Goal: Information Seeking & Learning: Check status

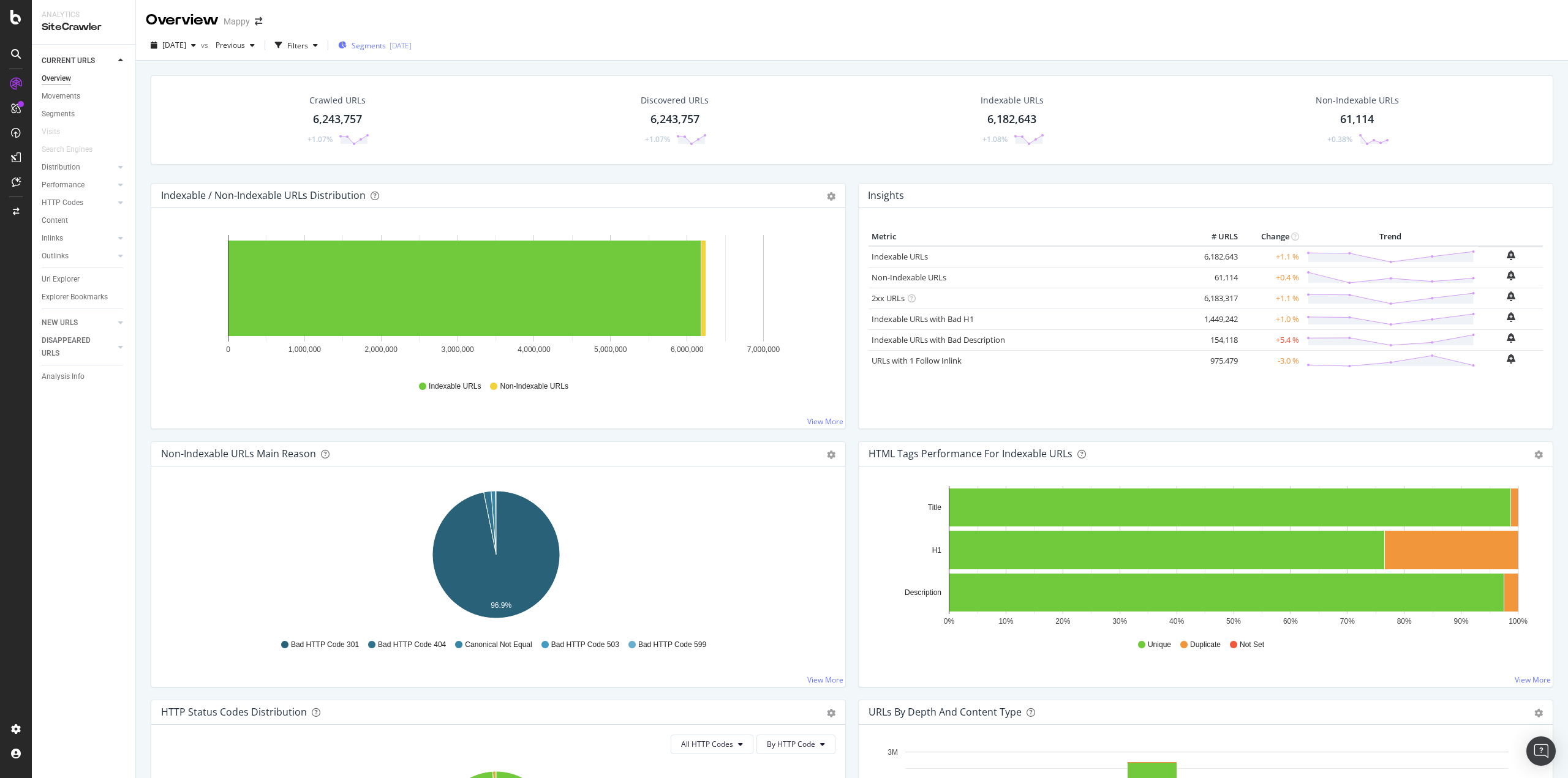
click at [409, 39] on div "Segments [DATE]" at bounding box center [374, 45] width 74 height 19
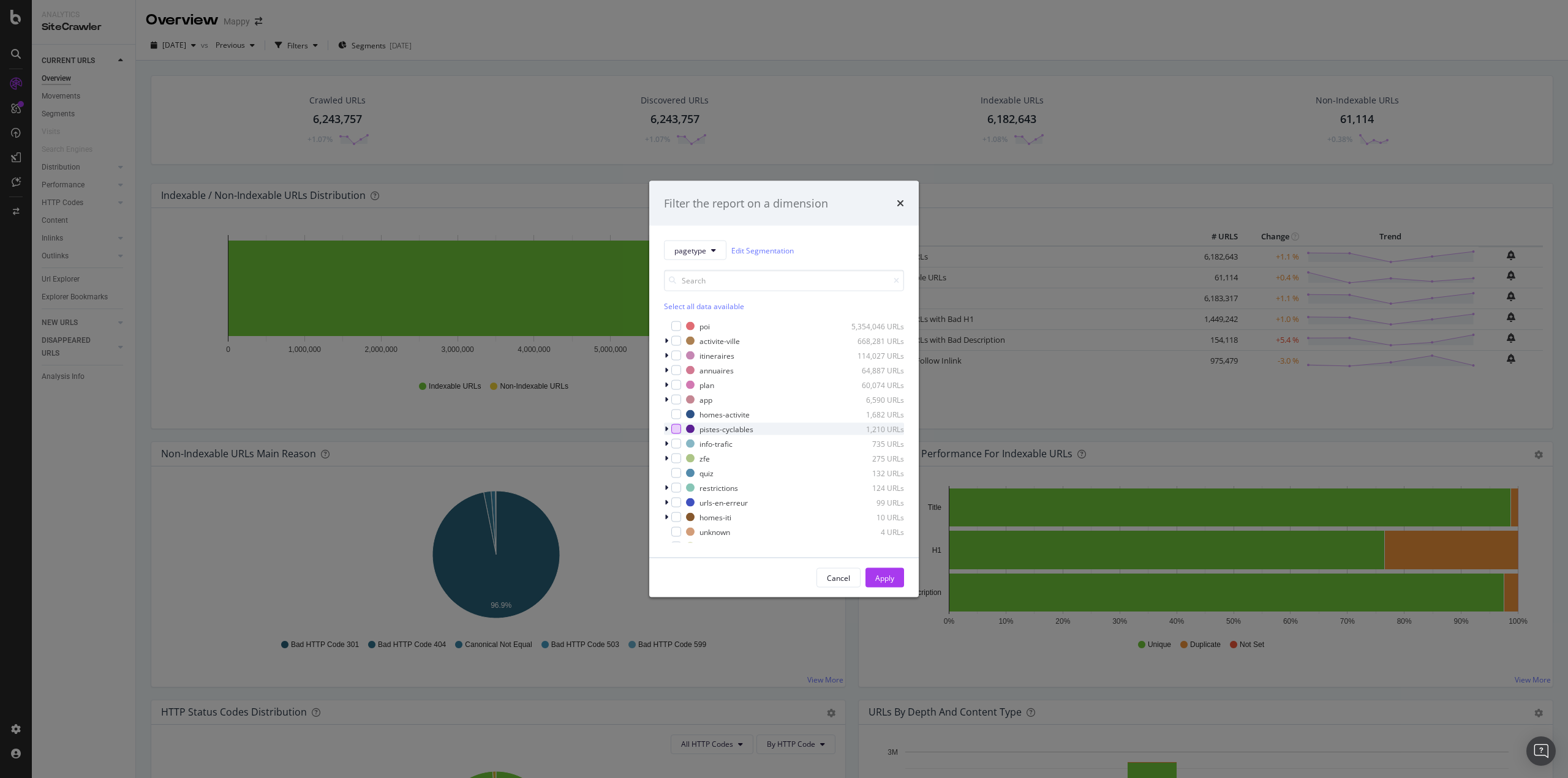
click at [677, 428] on div "modal" at bounding box center [677, 429] width 10 height 10
click at [892, 581] on div "Apply" at bounding box center [884, 577] width 19 height 11
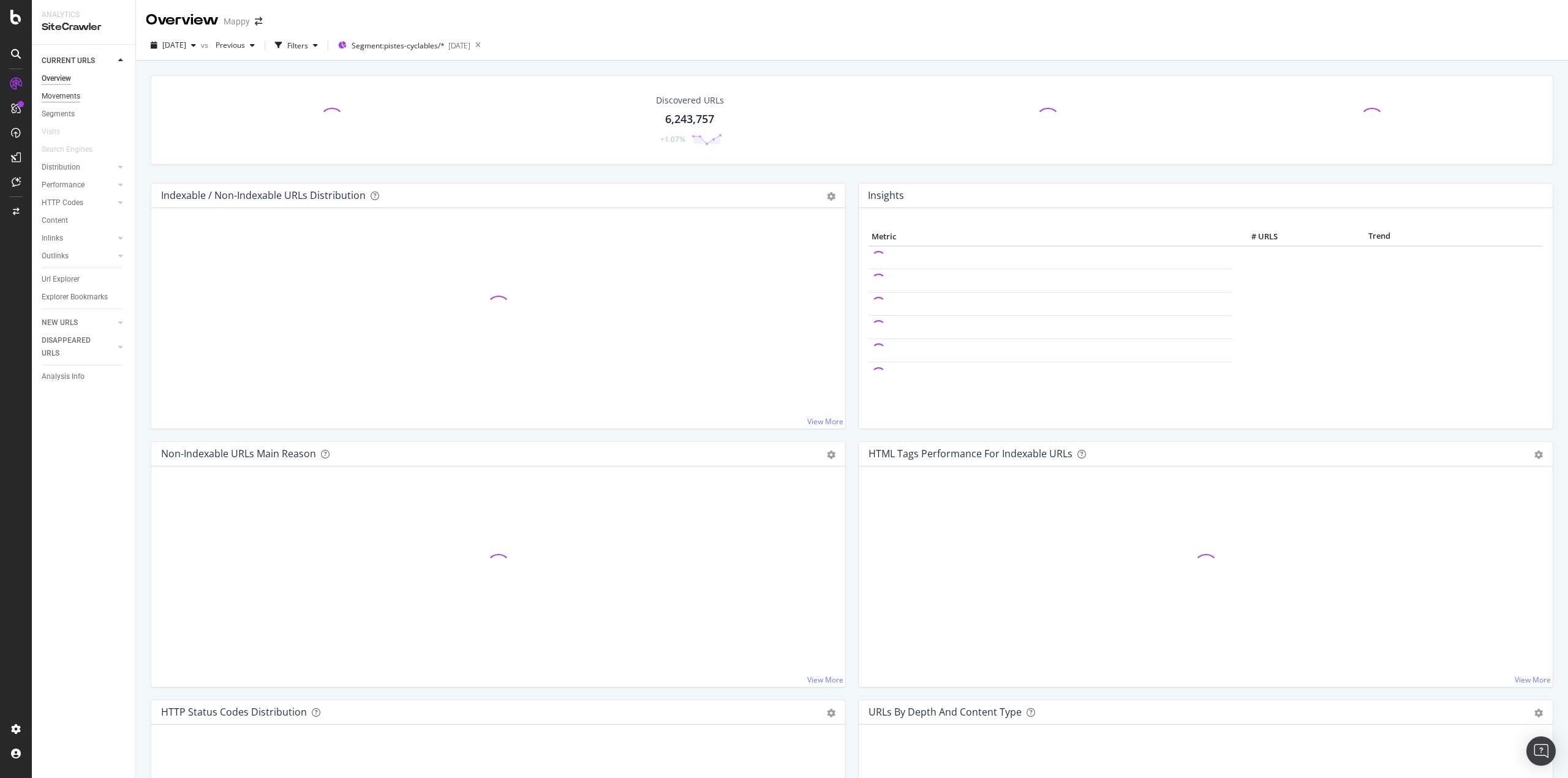
click at [51, 92] on div "Movements" at bounding box center [60, 96] width 38 height 13
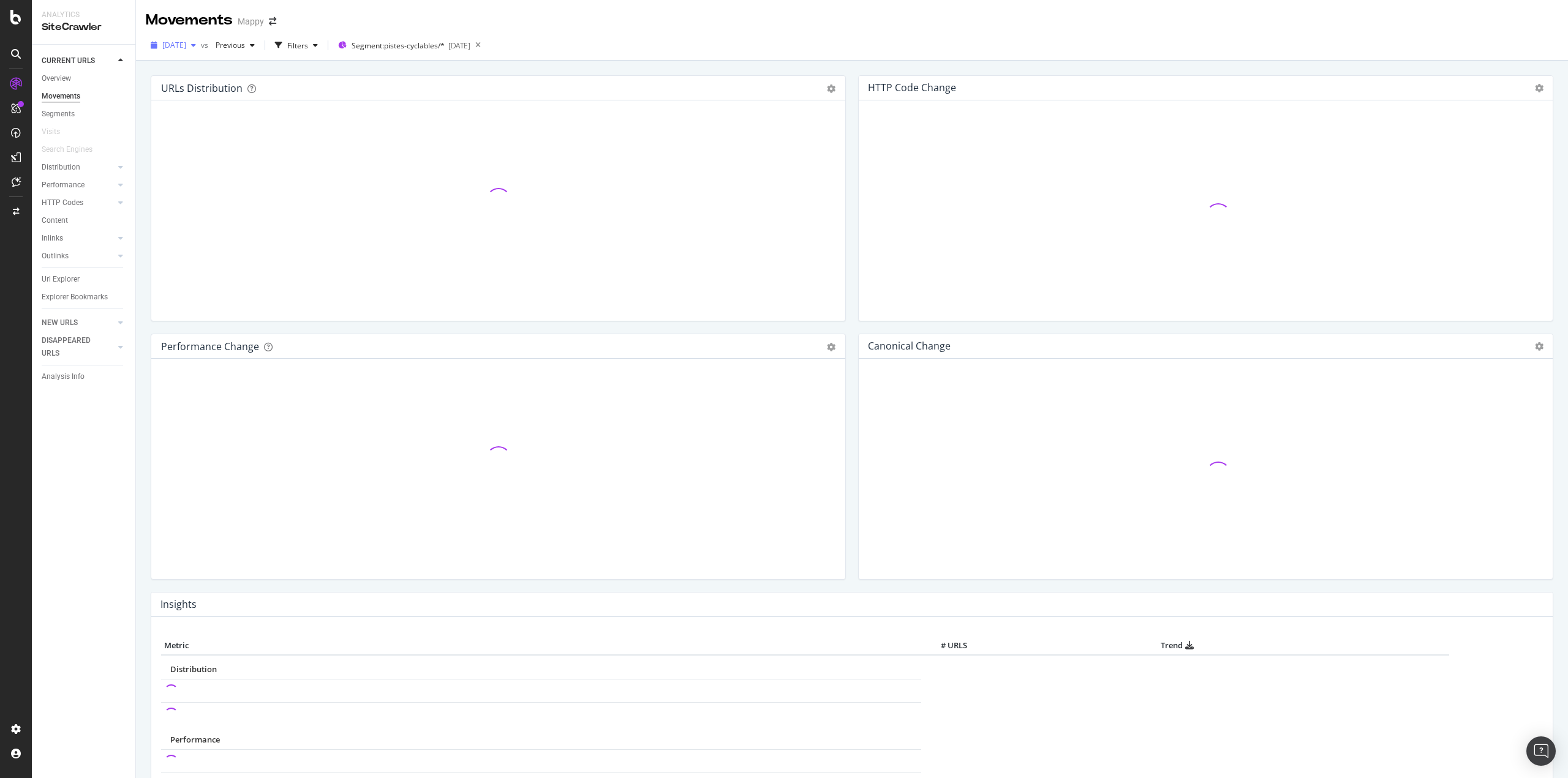
click at [184, 45] on span "[DATE]" at bounding box center [174, 44] width 24 height 11
click at [315, 20] on div "Movements Mappy" at bounding box center [852, 15] width 1432 height 31
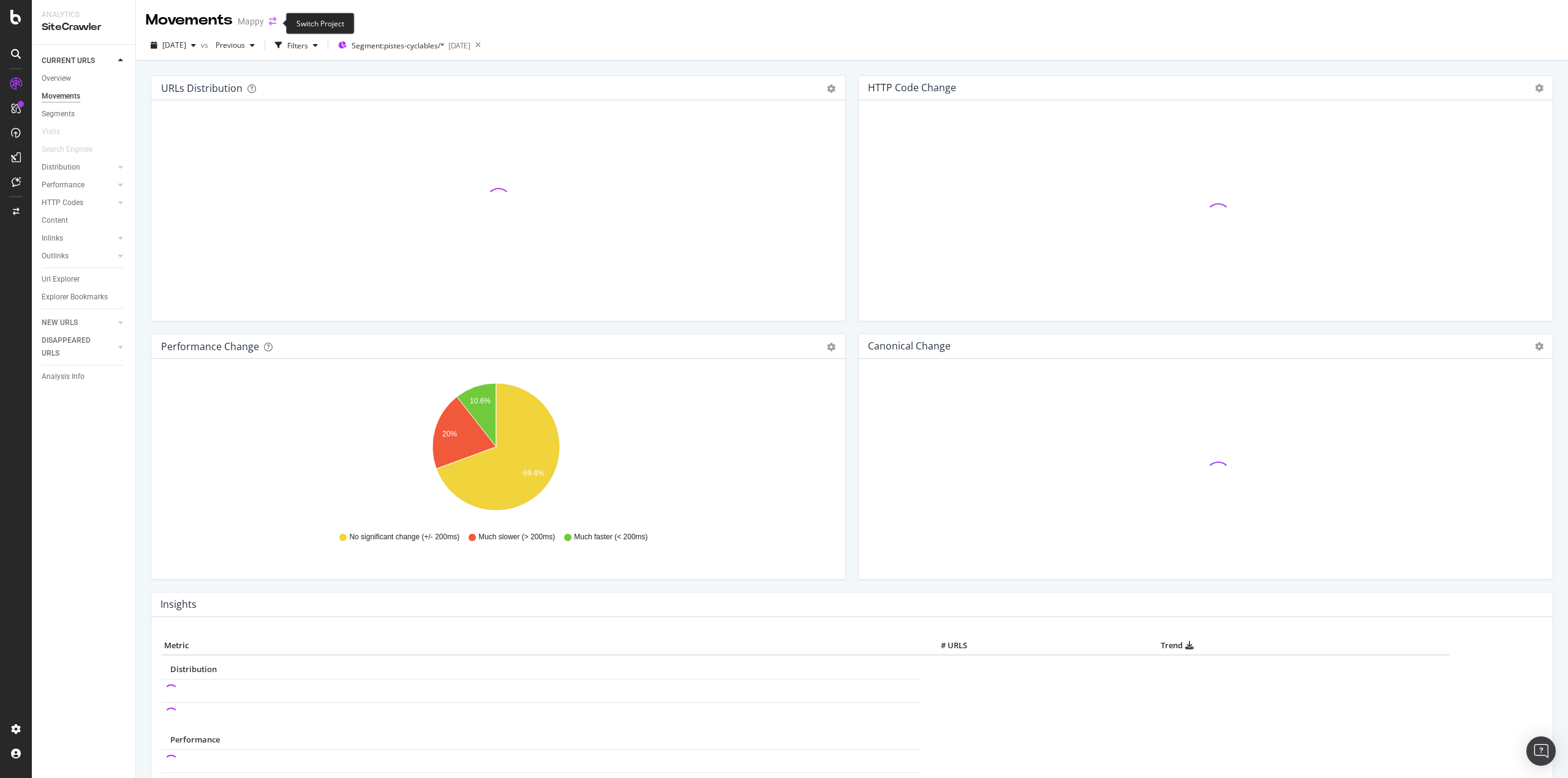
click at [272, 19] on icon "arrow-right-arrow-left" at bounding box center [272, 21] width 7 height 9
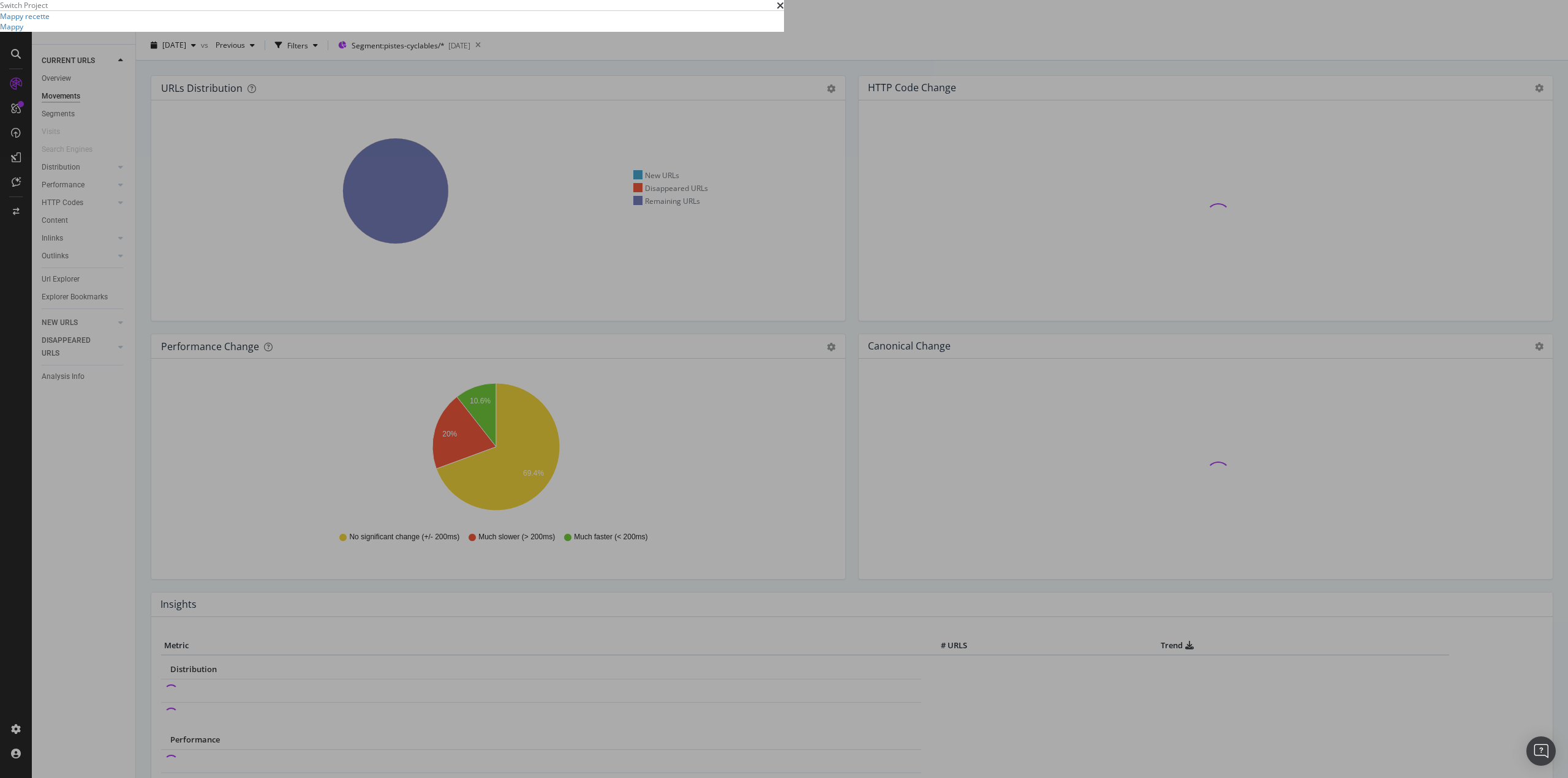
click at [431, 32] on div "Mappy recette Mappy" at bounding box center [392, 21] width 784 height 21
click at [49, 22] on link "Mappy recette" at bounding box center [25, 16] width 49 height 11
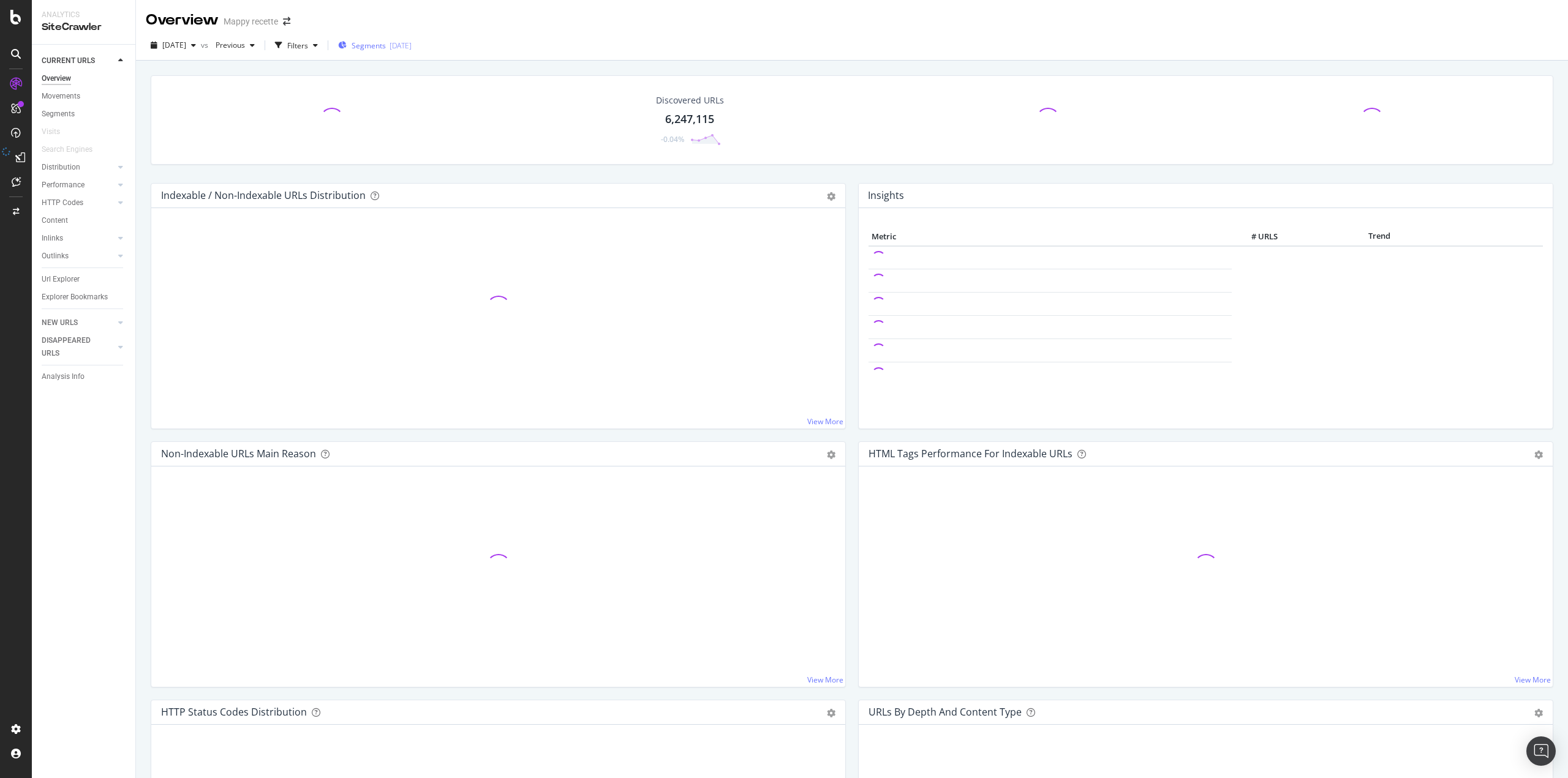
click at [386, 43] on span "Segments" at bounding box center [368, 45] width 34 height 11
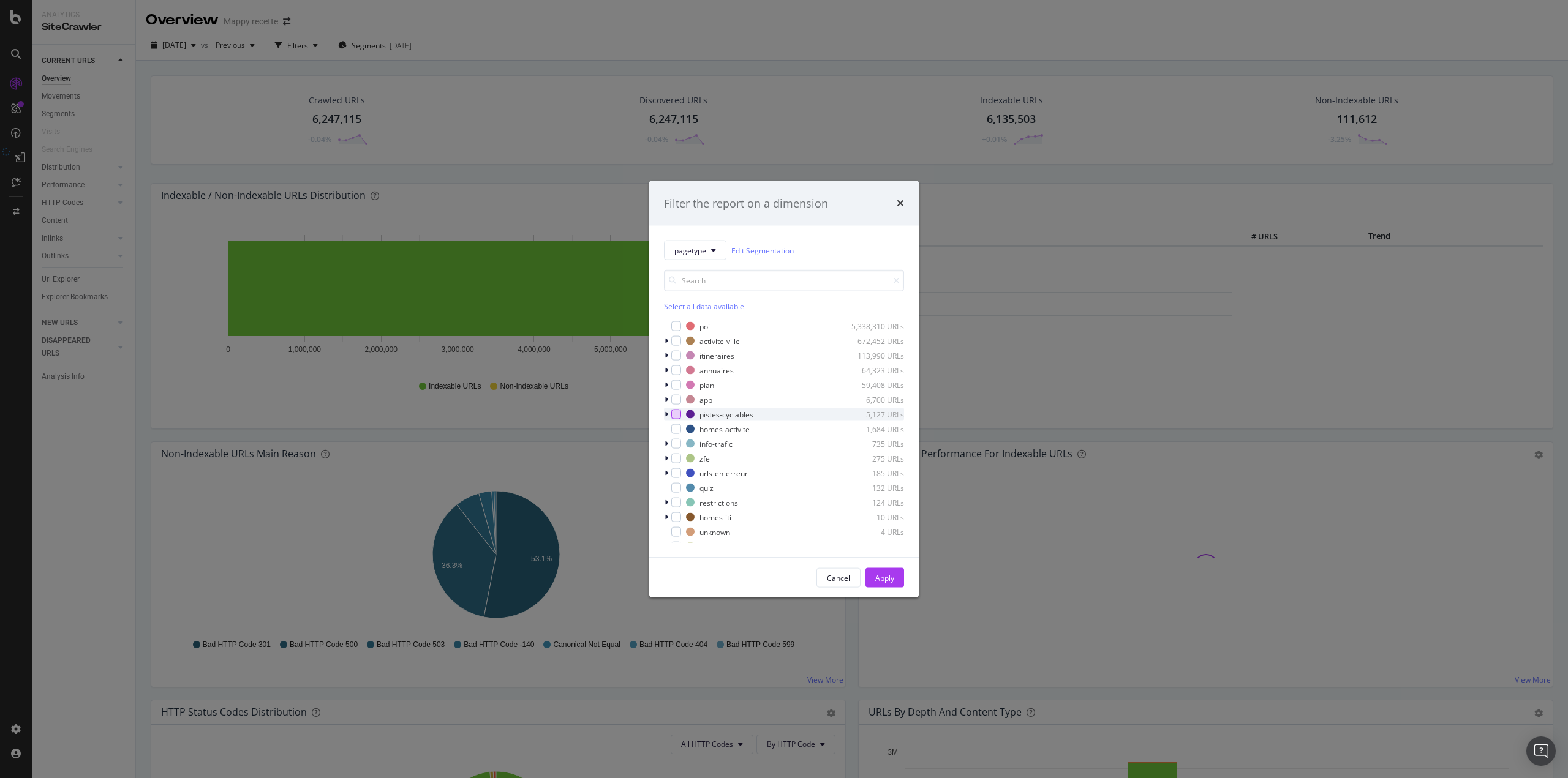
click at [679, 412] on div "modal" at bounding box center [677, 415] width 10 height 10
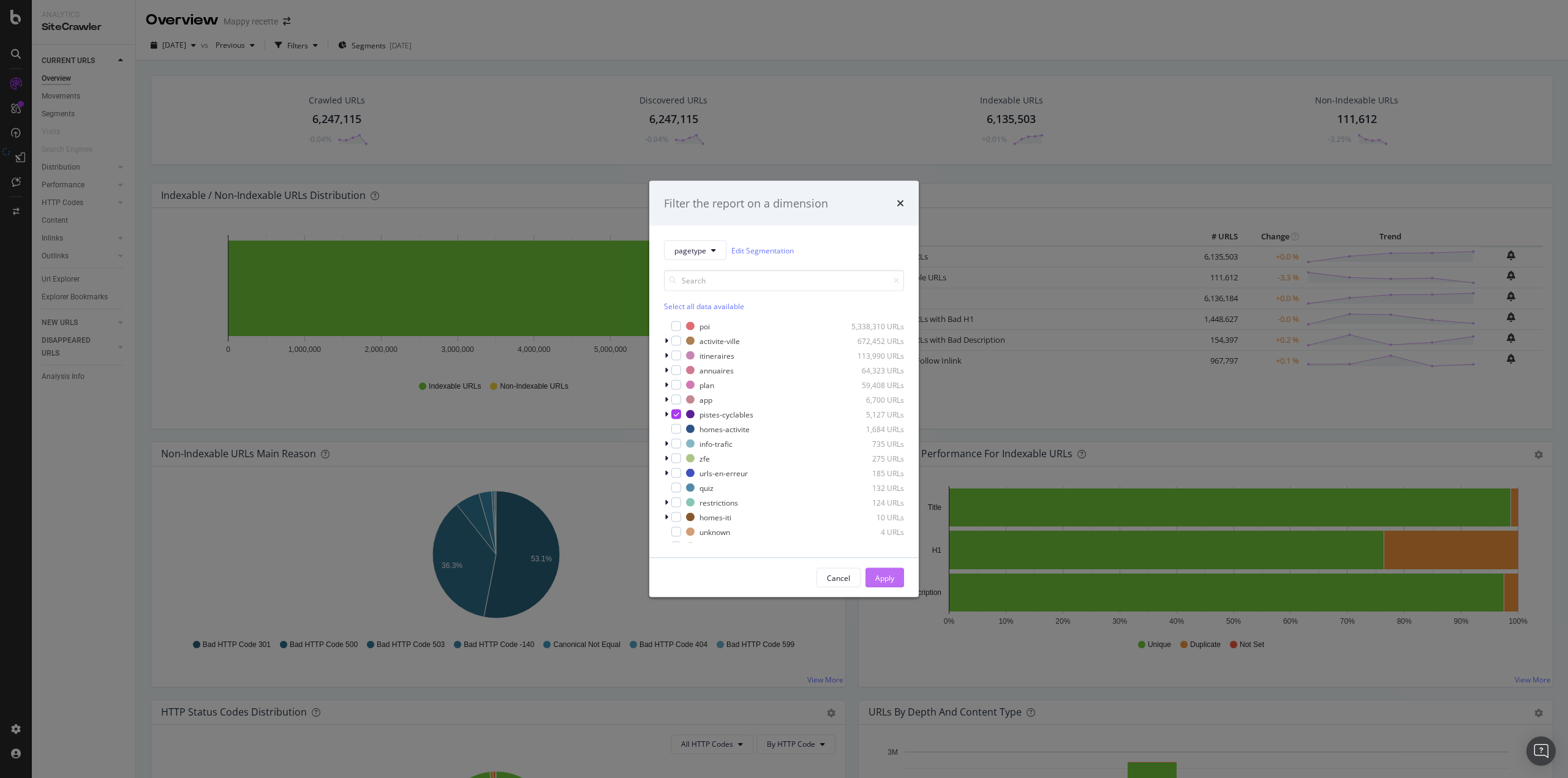
click at [883, 580] on div "Apply" at bounding box center [884, 577] width 19 height 11
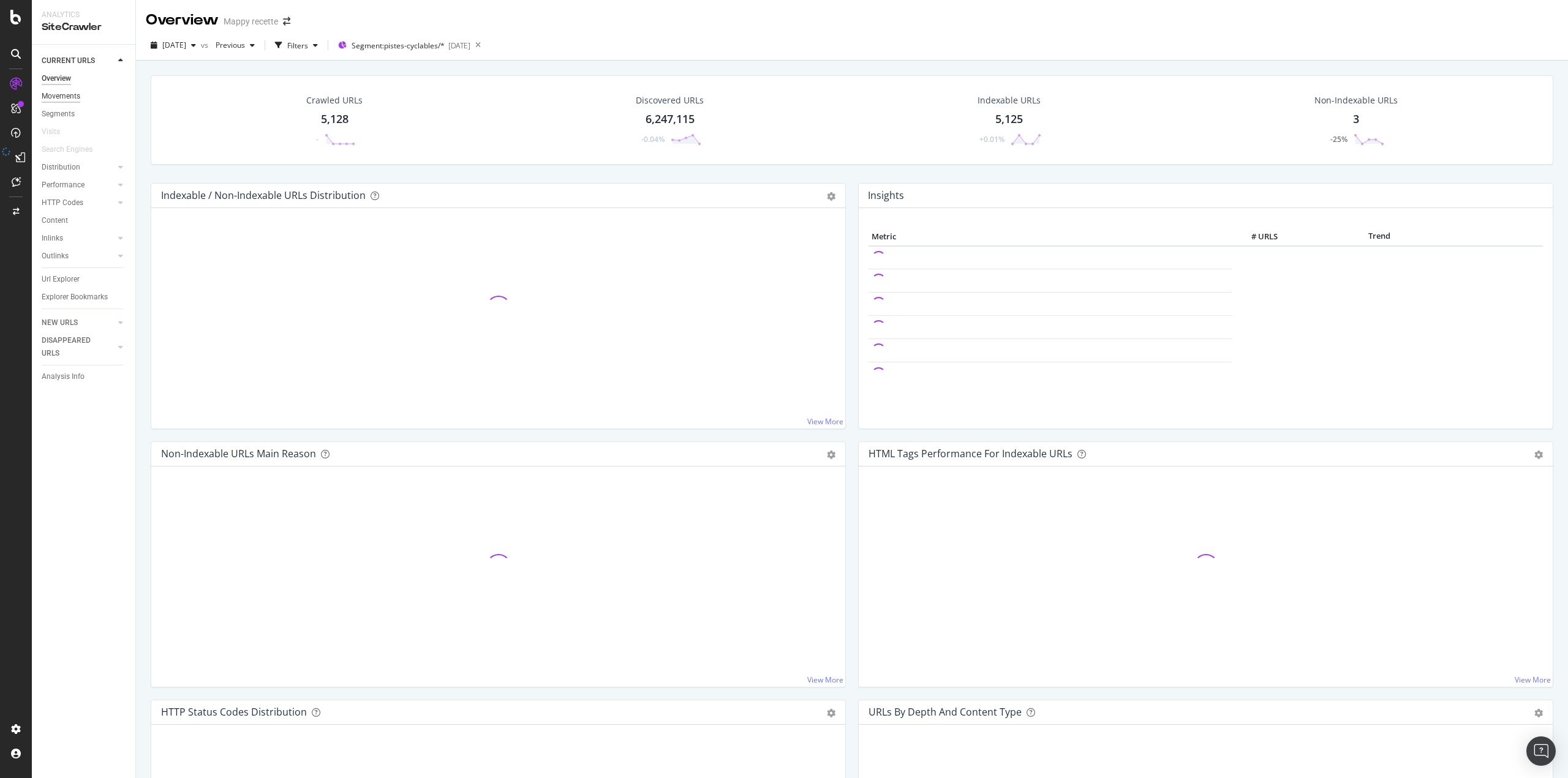
click at [57, 102] on div "Movements" at bounding box center [60, 96] width 38 height 13
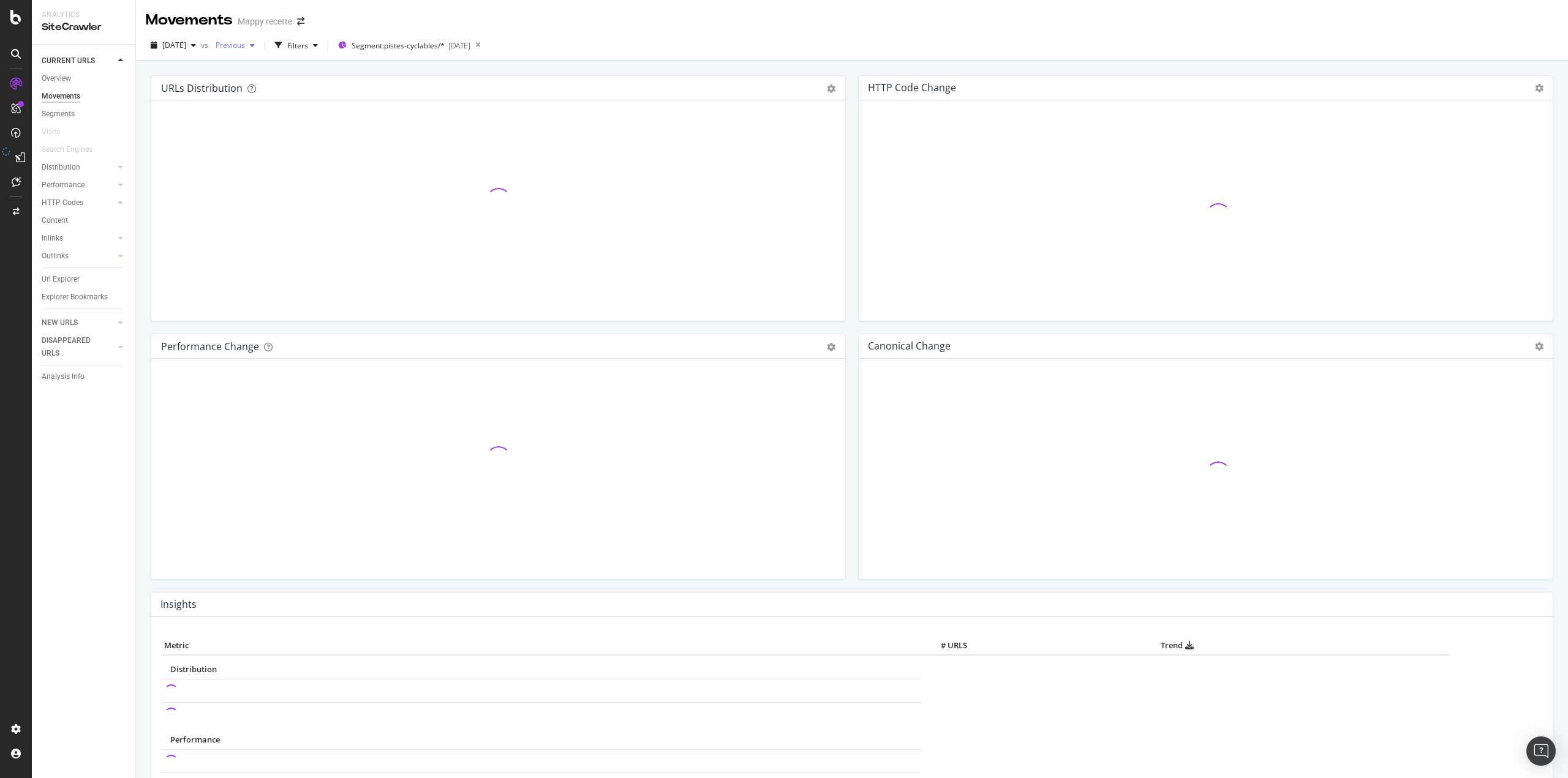
click at [245, 46] on span "Previous" at bounding box center [228, 44] width 34 height 11
click at [280, 152] on div "[DATE]" at bounding box center [272, 148] width 66 height 11
